Goal: Information Seeking & Learning: Learn about a topic

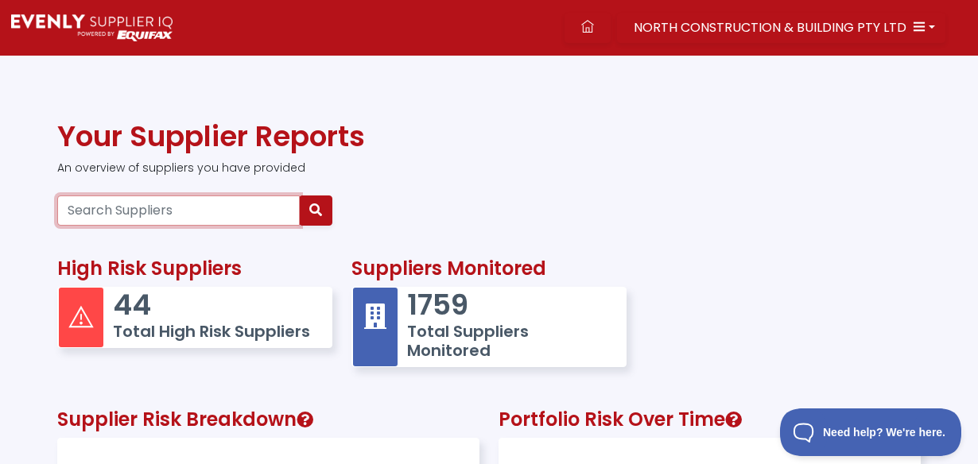
scroll to position [324, 421]
click at [144, 204] on input "Search Suppliers" at bounding box center [178, 211] width 243 height 30
paste input "52 154 453 602"
type input "52 154 453 602"
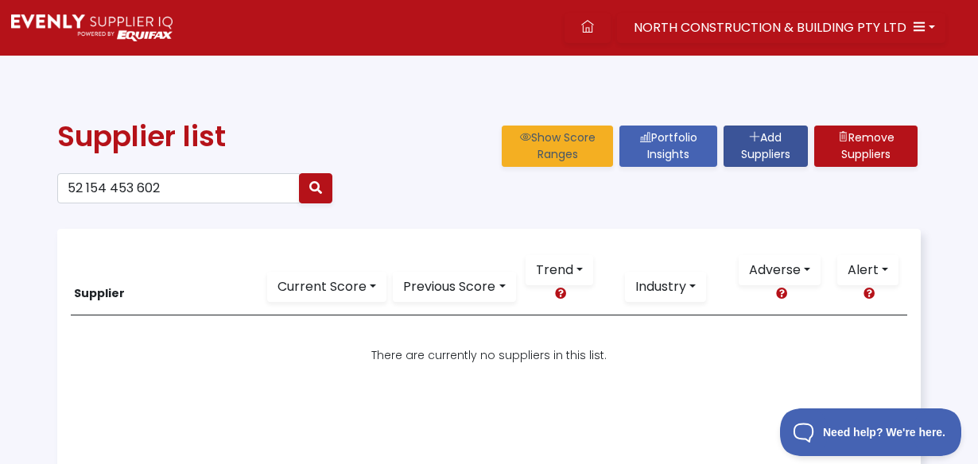
click at [750, 146] on link "Add Suppliers" at bounding box center [766, 146] width 84 height 41
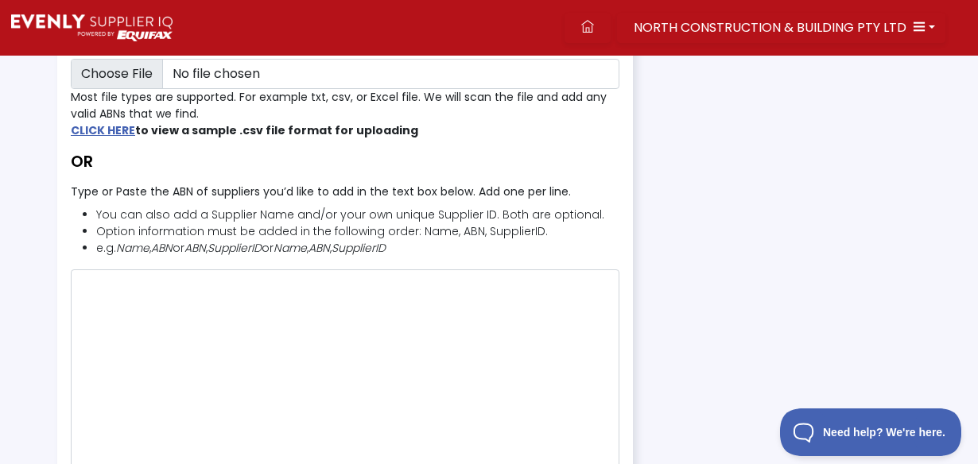
scroll to position [289, 0]
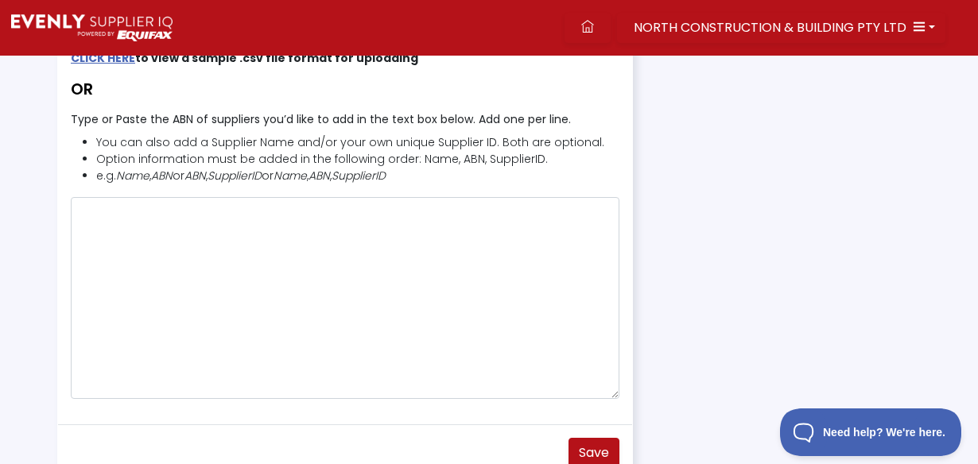
click at [126, 181] on icon "Name" at bounding box center [132, 176] width 33 height 16
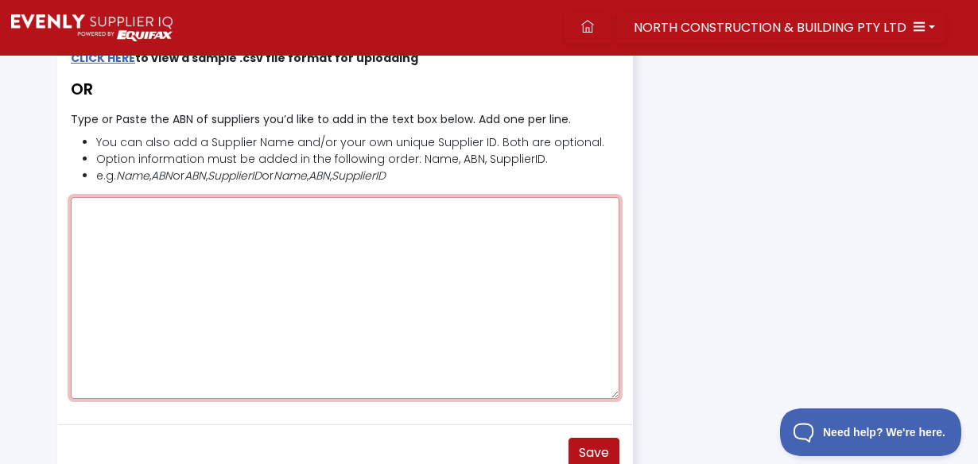
click at [134, 215] on textarea "Type or Paste the ABN of suppliers you’d like to add in the text box below. Add…" at bounding box center [345, 298] width 549 height 202
paste textarea "52 154 453 602"
drag, startPoint x: 101, startPoint y: 213, endPoint x: 350, endPoint y: 263, distance: 253.9
click at [103, 213] on textarea "52 154 453 602" at bounding box center [345, 298] width 549 height 202
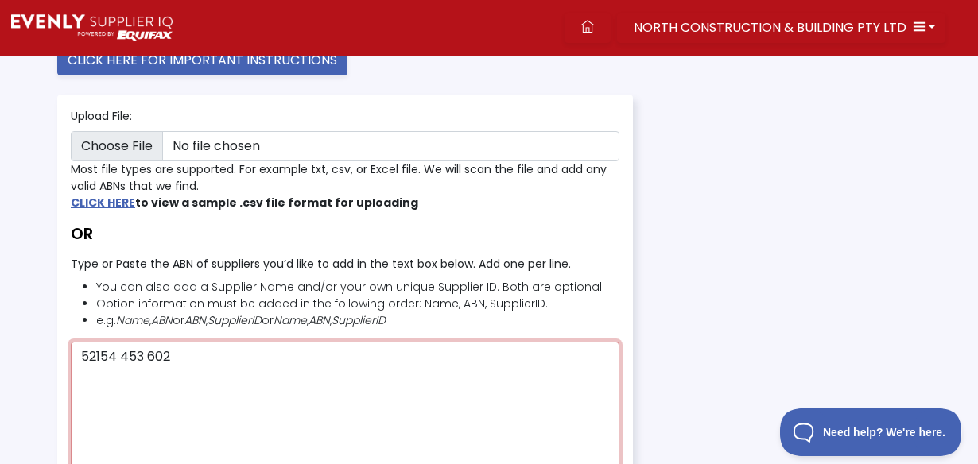
scroll to position [216, 0]
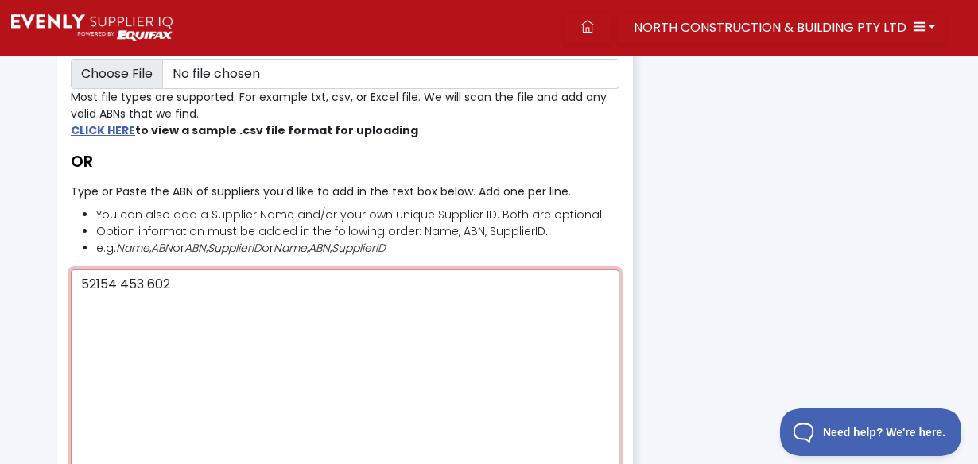
click at [119, 282] on textarea "52154 453 602" at bounding box center [345, 371] width 549 height 202
drag, startPoint x: 145, startPoint y: 282, endPoint x: 223, endPoint y: 297, distance: 79.5
click at [146, 281] on textarea "52154453 602" at bounding box center [345, 371] width 549 height 202
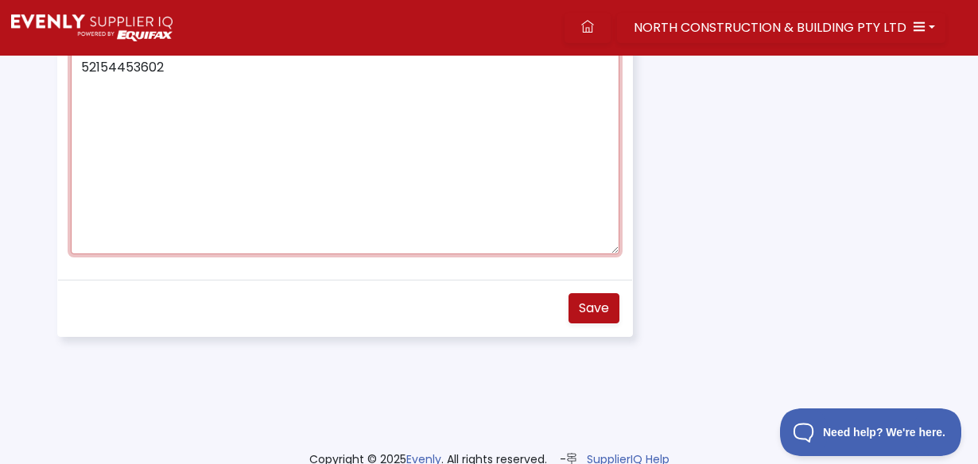
scroll to position [456, 0]
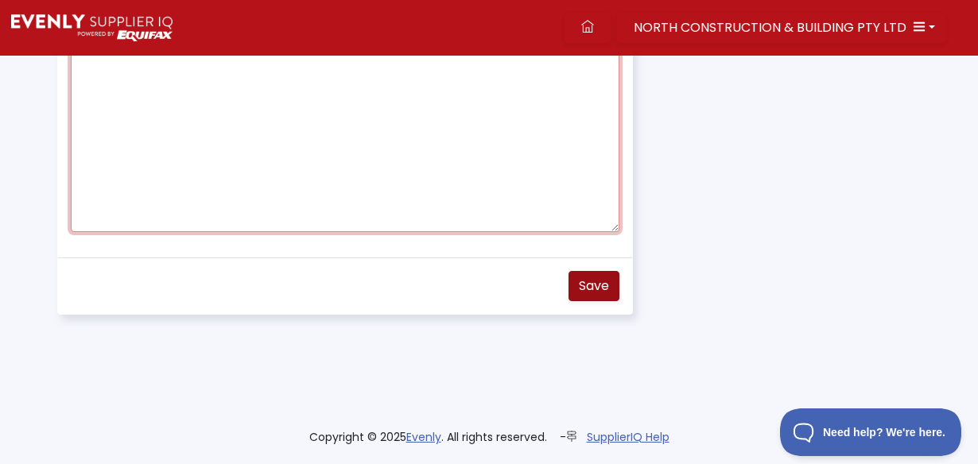
type textarea "52154453602"
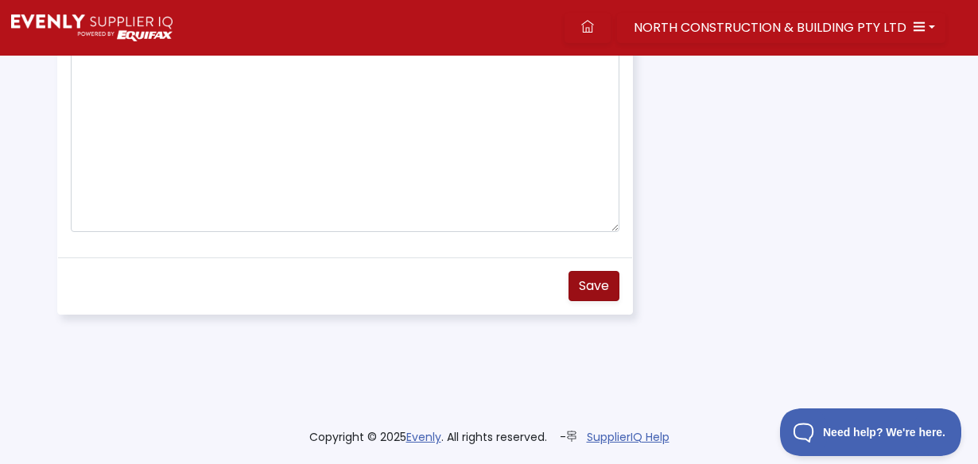
click at [596, 283] on span "Save" at bounding box center [594, 286] width 30 height 18
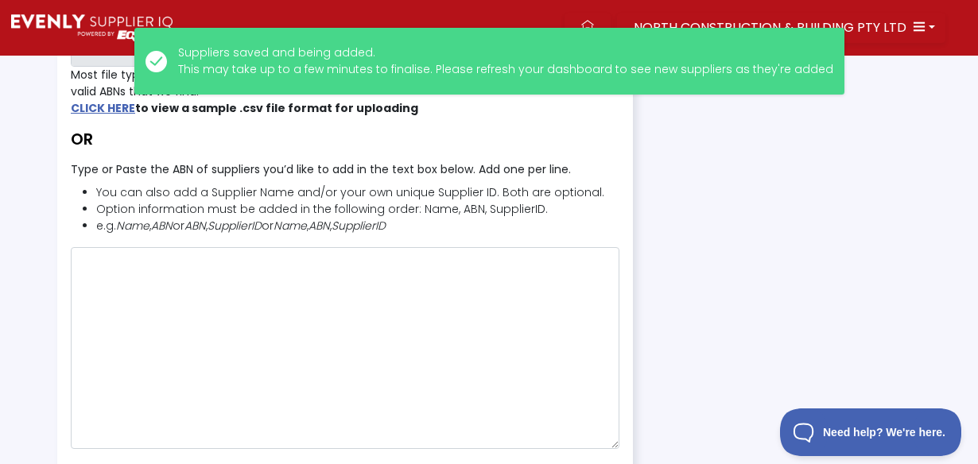
scroll to position [167, 0]
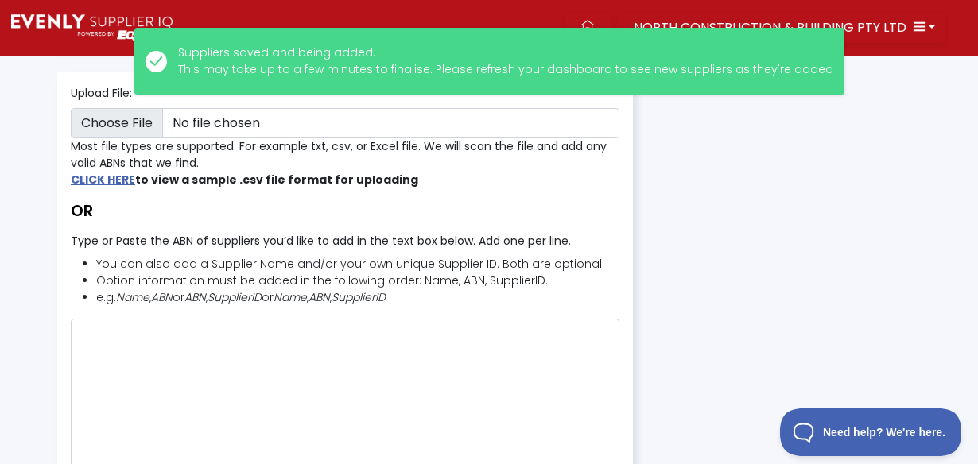
click at [887, 198] on form "Upload File: Most file types are supported. For example txt, csv, or Excel file…" at bounding box center [489, 346] width 883 height 548
drag, startPoint x: 729, startPoint y: 301, endPoint x: 426, endPoint y: 215, distance: 314.4
click at [728, 301] on form "Upload File: Most file types are supported. For example txt, csv, or Excel file…" at bounding box center [489, 346] width 883 height 548
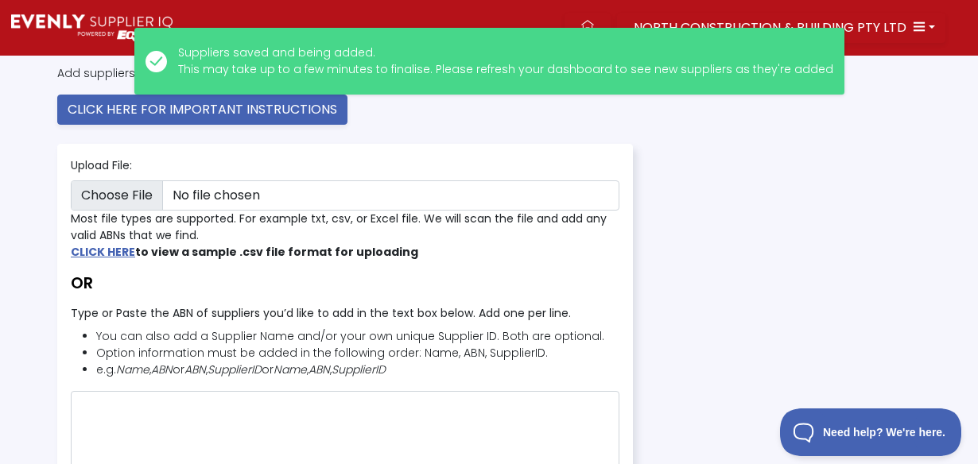
scroll to position [0, 0]
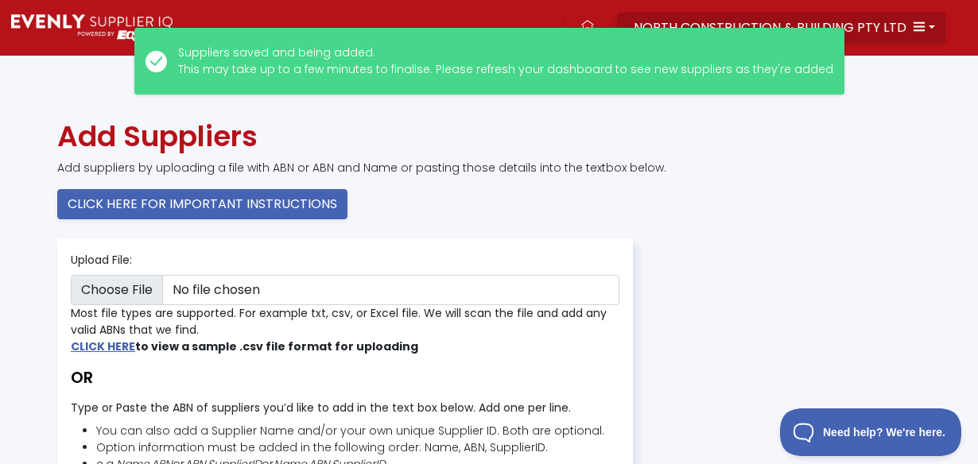
click at [699, 15] on button "NORTH CONSTRUCTION & BUILDING PTY LTD" at bounding box center [781, 28] width 328 height 30
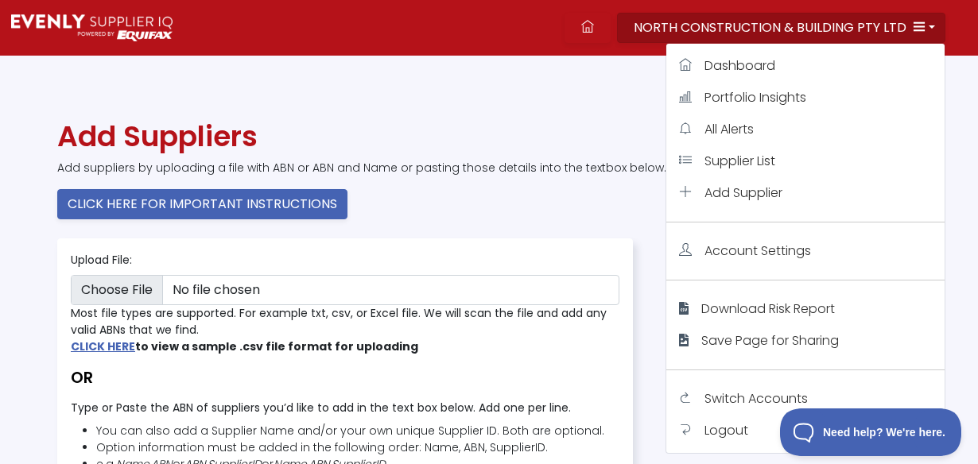
click at [664, 31] on span "NORTH CONSTRUCTION & BUILDING PTY LTD" at bounding box center [770, 27] width 273 height 18
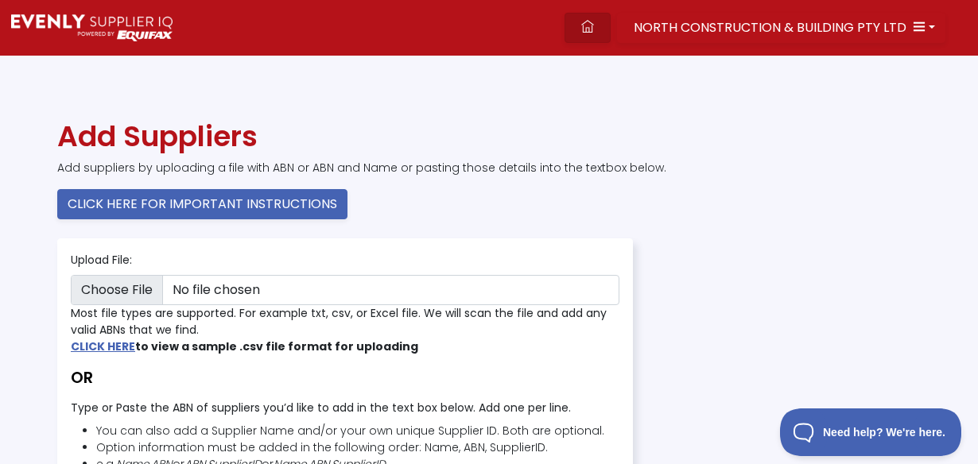
click at [593, 25] on icon at bounding box center [587, 26] width 13 height 13
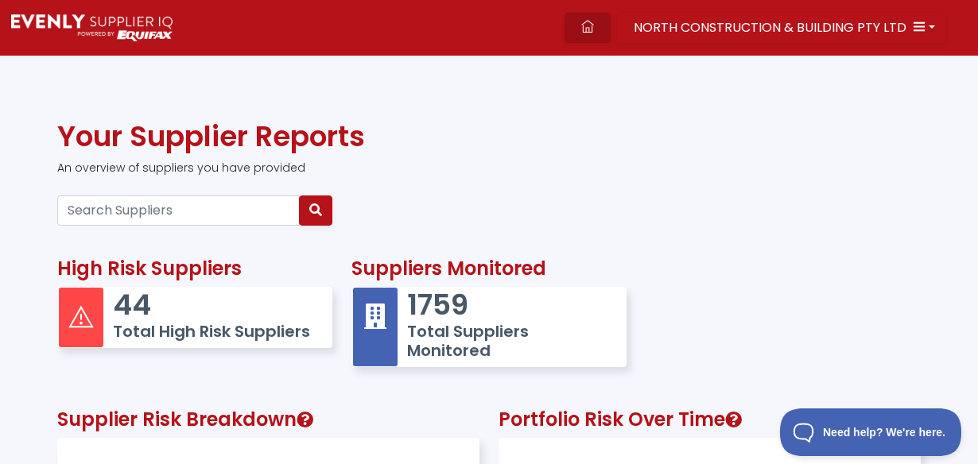
scroll to position [324, 421]
click at [103, 210] on input "Search Suppliers" at bounding box center [178, 211] width 243 height 30
paste input "52 154 453 602"
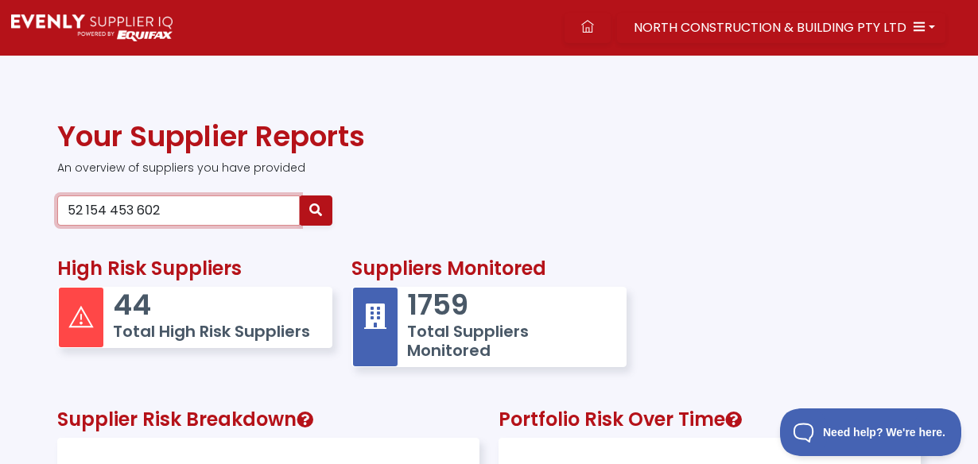
type input "52 154 453 602"
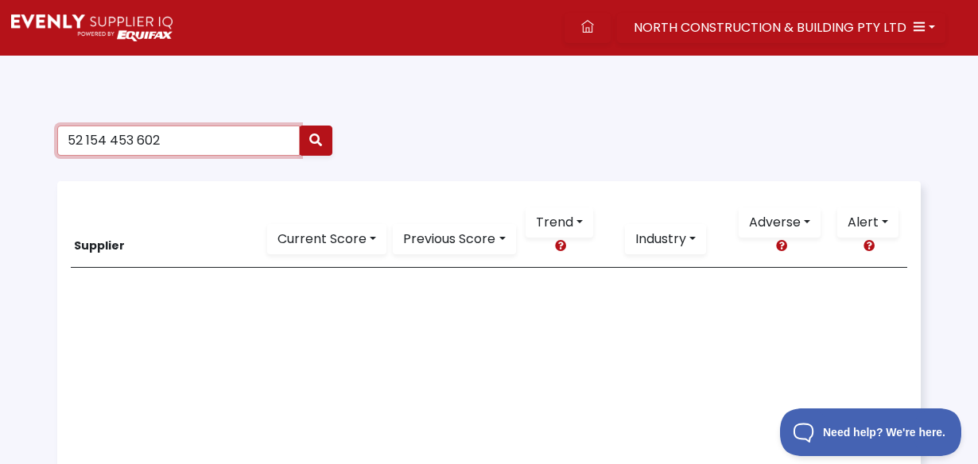
drag, startPoint x: 138, startPoint y: 140, endPoint x: 293, endPoint y: 140, distance: 154.3
click at [140, 138] on input "52 154 453 602" at bounding box center [178, 141] width 243 height 30
click at [109, 140] on input "52 154 453602" at bounding box center [178, 141] width 243 height 30
click at [86, 141] on input "52 154453602" at bounding box center [178, 141] width 243 height 30
type input "52154453602"
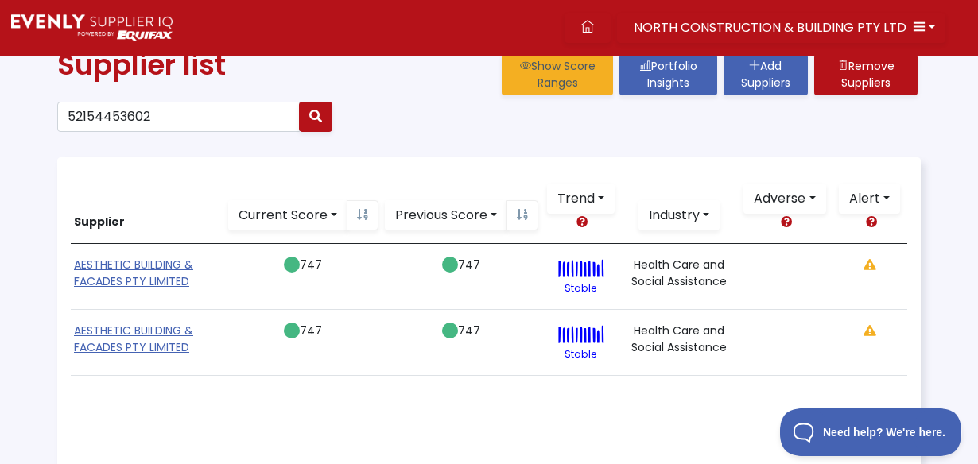
scroll to position [144, 0]
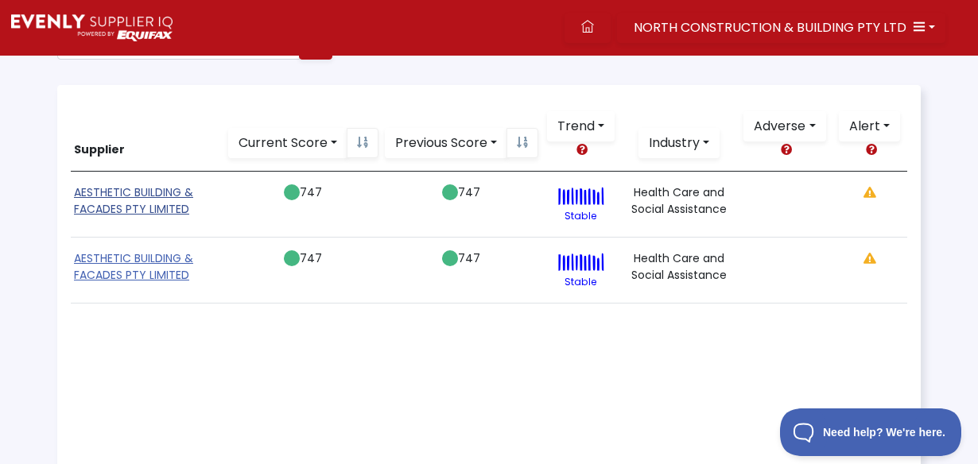
click at [99, 201] on link "AESTHETIC BUILDING & FACADES PTY LIMITED" at bounding box center [133, 201] width 119 height 33
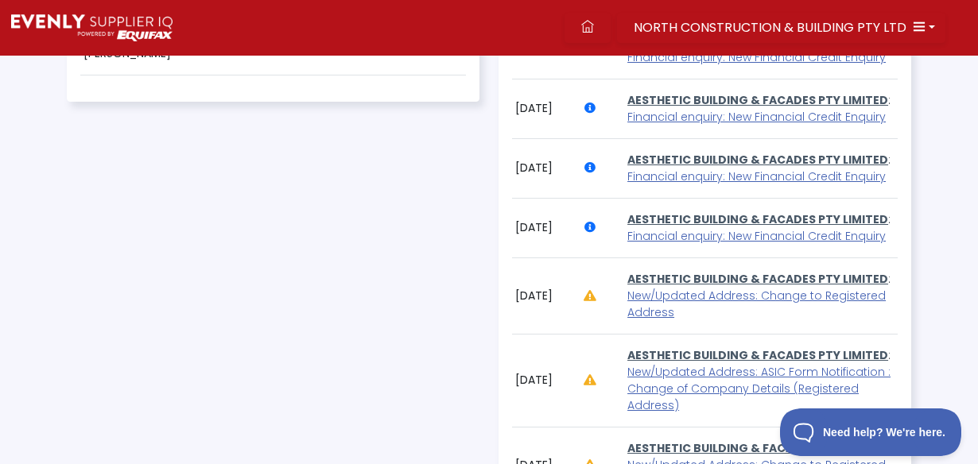
scroll to position [1518, 0]
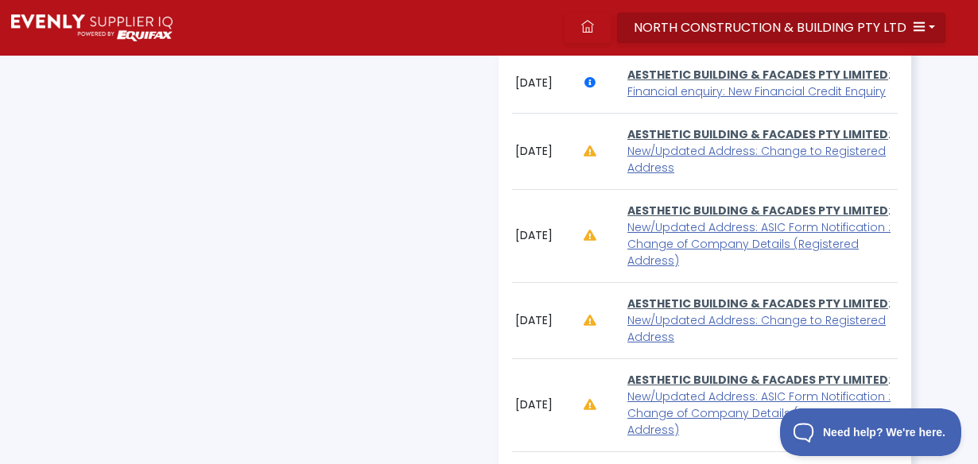
click at [680, 23] on span "NORTH CONSTRUCTION & BUILDING PTY LTD" at bounding box center [770, 27] width 273 height 18
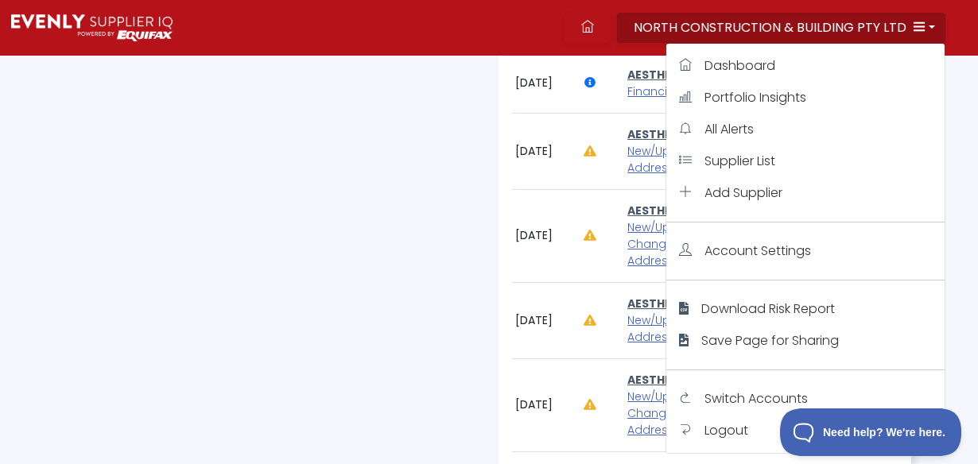
click at [368, 277] on div "Current Company Directors Name Appointment Date Adverse Events [PERSON_NAME] [D…" at bounding box center [273, 151] width 413 height 903
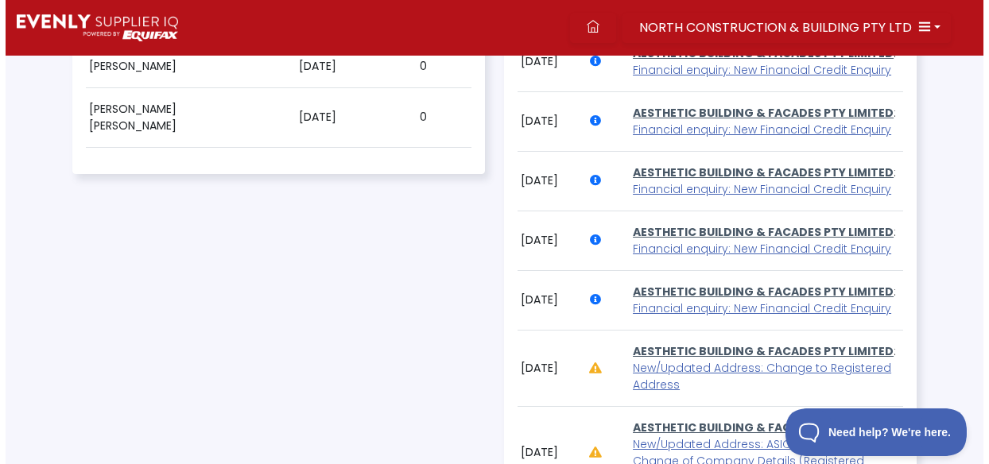
scroll to position [1156, 0]
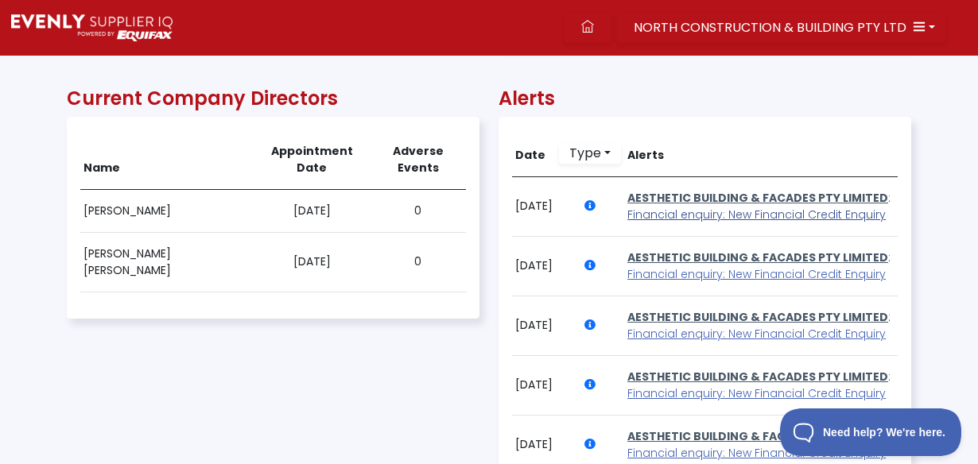
click at [679, 223] on span "Financial enquiry: New Financial Credit Enquiry" at bounding box center [756, 215] width 258 height 16
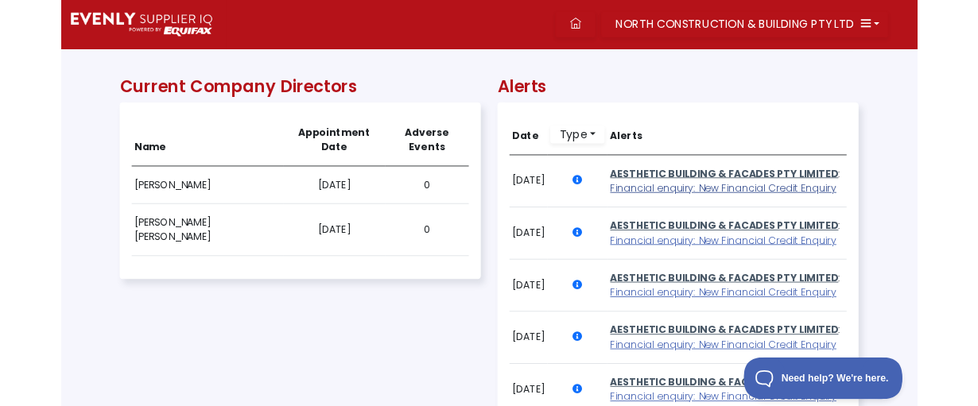
scroll to position [318, 843]
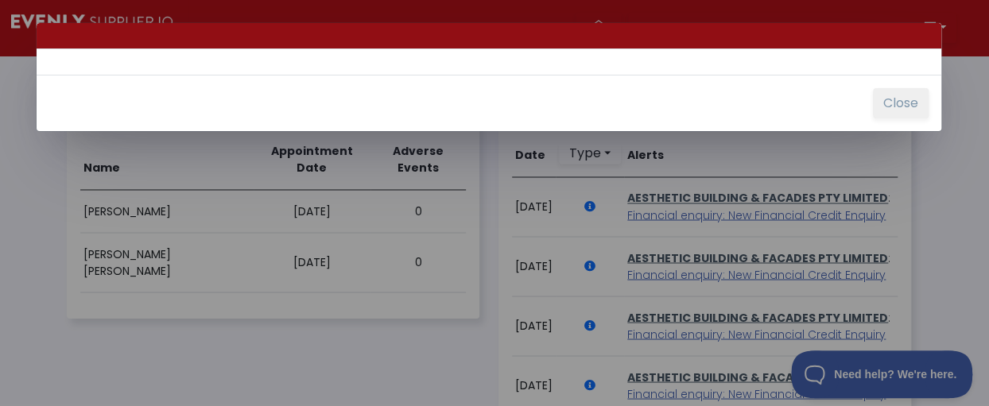
click at [909, 107] on button "Close" at bounding box center [901, 103] width 56 height 30
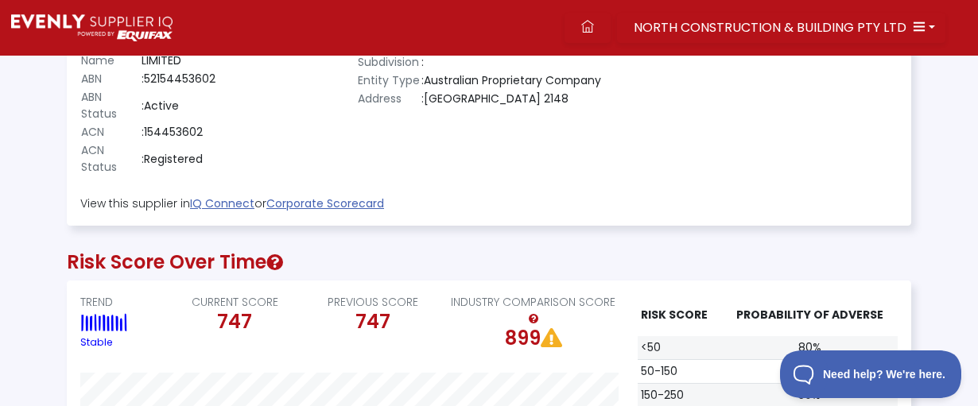
scroll to position [0, 0]
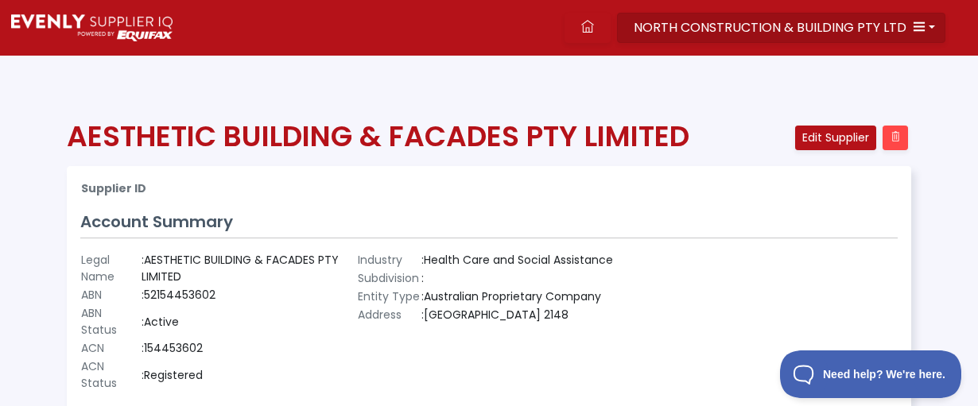
click at [779, 5] on div "NORTH CONSTRUCTION & BUILDING PTY LTD Dashboard Portfolio Insights All Alerts S…" at bounding box center [583, 28] width 790 height 56
click at [782, 21] on span "NORTH CONSTRUCTION & BUILDING PTY LTD" at bounding box center [770, 27] width 273 height 18
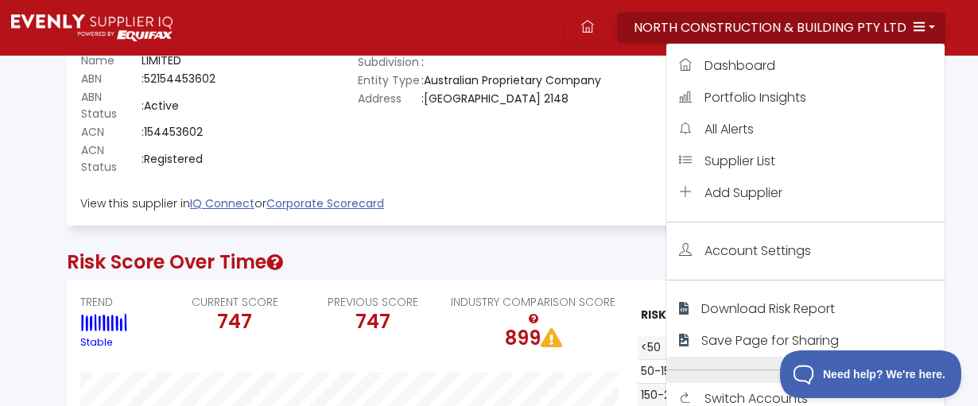
scroll to position [433, 0]
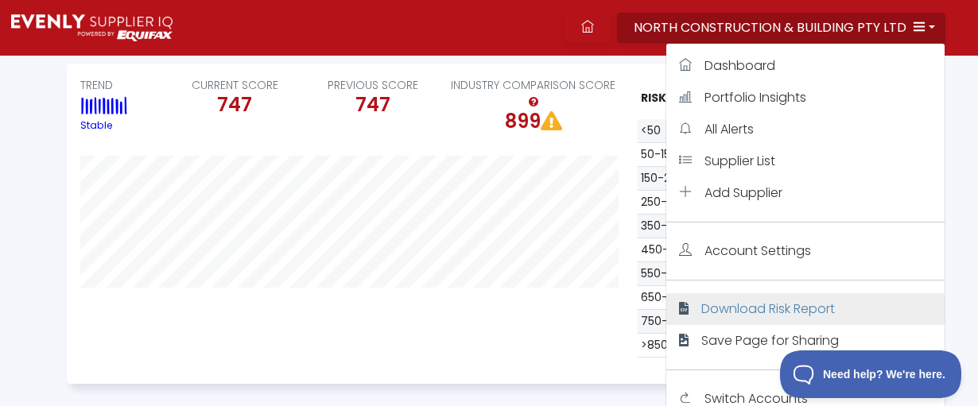
click at [745, 305] on span "Download Risk Report" at bounding box center [768, 309] width 134 height 18
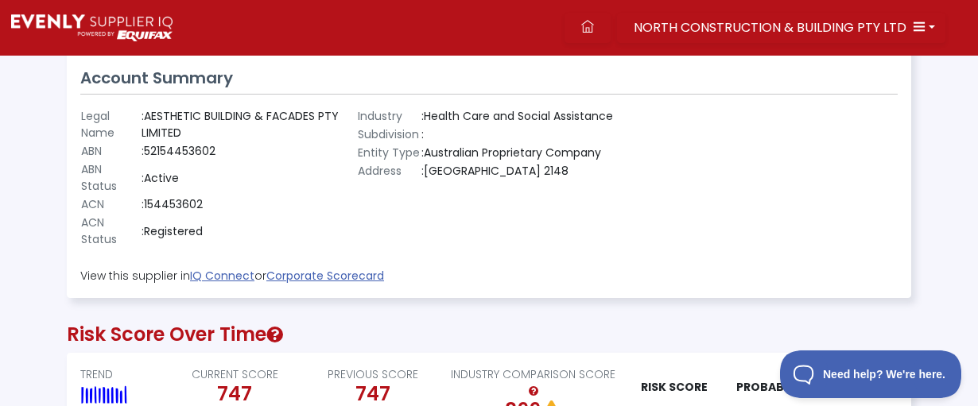
scroll to position [0, 0]
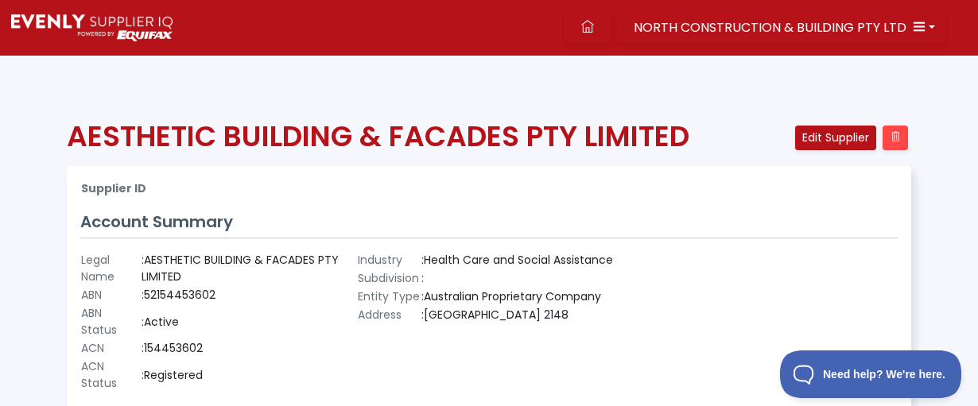
drag, startPoint x: 186, startPoint y: 274, endPoint x: 354, endPoint y: 295, distance: 169.2
click at [183, 270] on td ": AESTHETIC BUILDING & FACADES PTY LIMITED" at bounding box center [243, 268] width 204 height 35
drag, startPoint x: 184, startPoint y: 275, endPoint x: 148, endPoint y: 261, distance: 38.5
click at [148, 261] on td ": AESTHETIC BUILDING & FACADES PTY LIMITED" at bounding box center [243, 268] width 204 height 35
copy td "AESTHETIC BUILDING & FACADES PTY LIMITED"
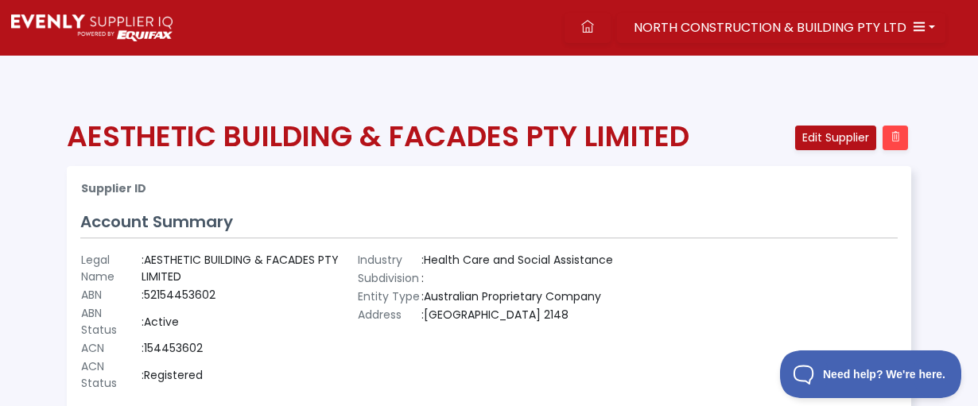
drag, startPoint x: 520, startPoint y: 217, endPoint x: 554, endPoint y: 192, distance: 42.6
click at [521, 217] on h3 "Account Summary" at bounding box center [489, 221] width 818 height 19
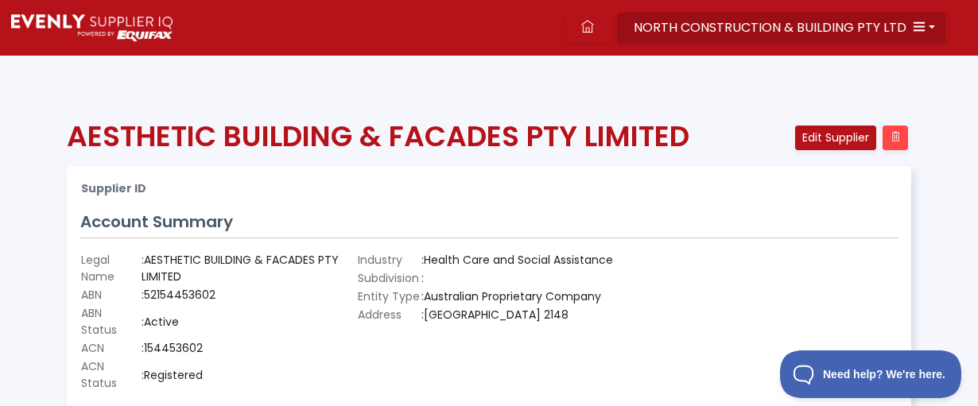
click at [753, 23] on span "NORTH CONSTRUCTION & BUILDING PTY LTD" at bounding box center [770, 27] width 273 height 18
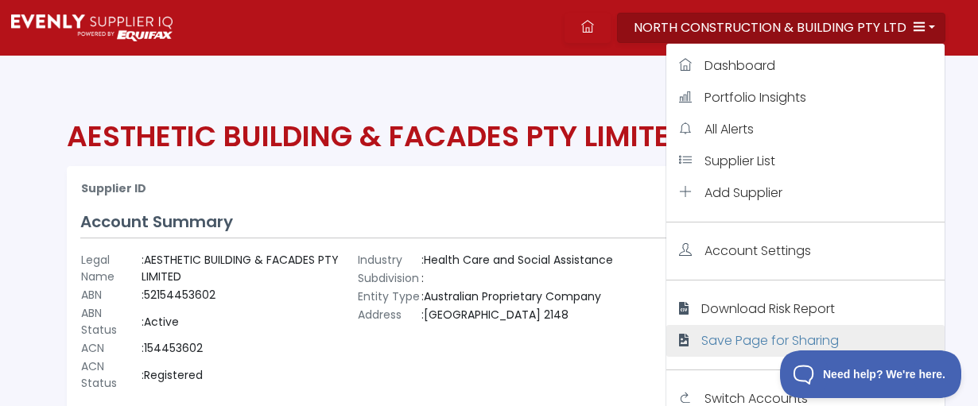
click at [723, 344] on span "Save Page for Sharing" at bounding box center [770, 341] width 138 height 18
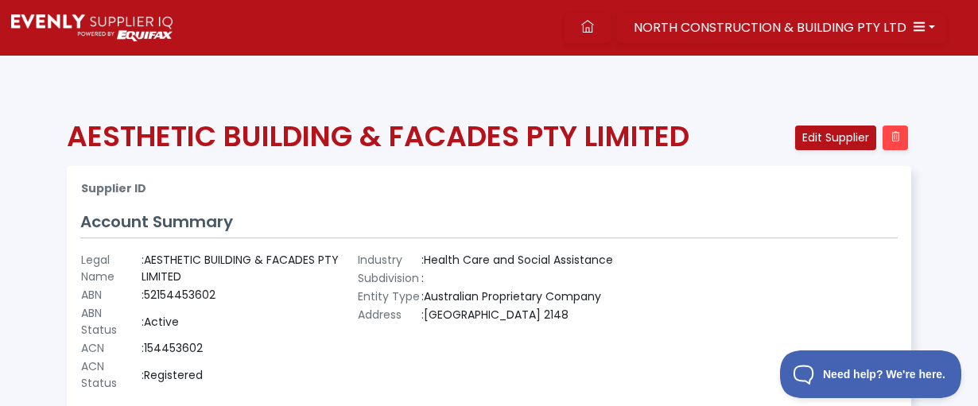
drag, startPoint x: 789, startPoint y: 278, endPoint x: 776, endPoint y: 279, distance: 12.7
click at [789, 278] on div at bounding box center [765, 322] width 277 height 142
click at [210, 295] on td ": 52154453602" at bounding box center [243, 295] width 204 height 18
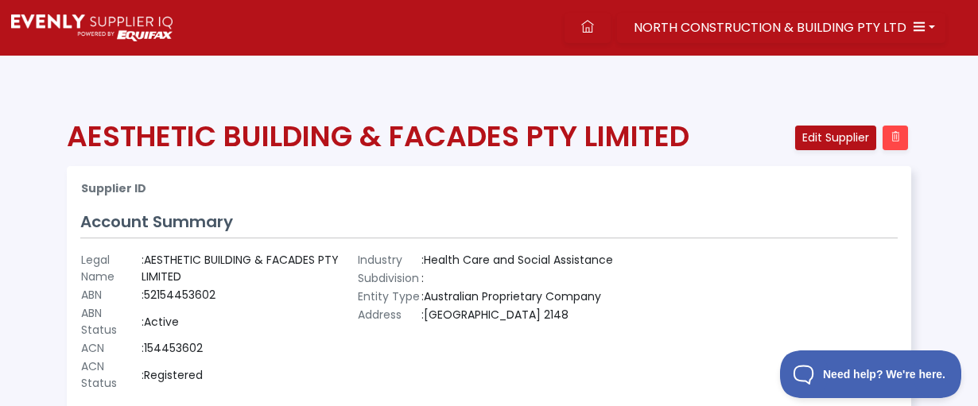
copy td "52154453602"
click at [754, 265] on div at bounding box center [765, 322] width 277 height 142
